Goal: Find specific page/section: Find specific page/section

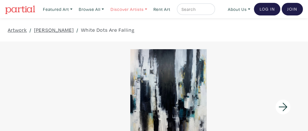
click at [132, 9] on link "Discover Artists" at bounding box center [129, 9] width 42 height 12
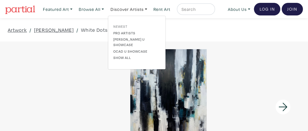
click at [124, 25] on link "Newest" at bounding box center [136, 26] width 47 height 5
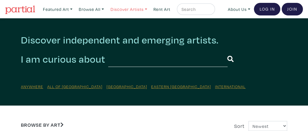
click at [142, 9] on link "Discover Artists" at bounding box center [129, 9] width 42 height 12
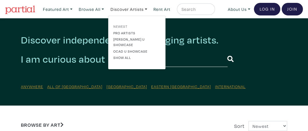
click at [122, 28] on link "Newest" at bounding box center [136, 26] width 47 height 5
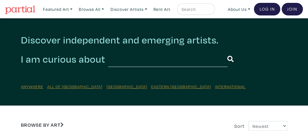
click at [192, 8] on input "text" at bounding box center [195, 9] width 29 height 7
type input "Megan Lynn Macdonald"
click at [210, 11] on button "submit" at bounding box center [210, 11] width 0 height 0
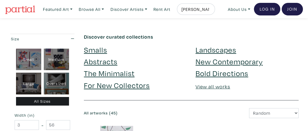
click at [209, 10] on input "[PERSON_NAME] [PERSON_NAME]" at bounding box center [195, 9] width 29 height 7
click at [210, 11] on button "submit" at bounding box center [210, 11] width 0 height 0
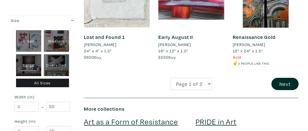
scroll to position [1001, 0]
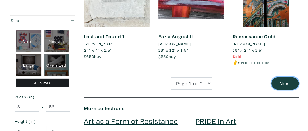
click at [284, 77] on button "Next" at bounding box center [284, 83] width 27 height 12
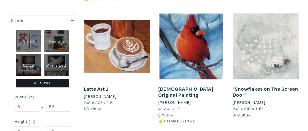
scroll to position [229, 0]
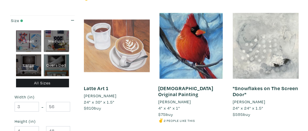
click at [129, 46] on div at bounding box center [117, 46] width 66 height 66
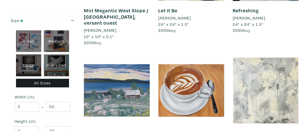
scroll to position [429, 0]
